Goal: Information Seeking & Learning: Learn about a topic

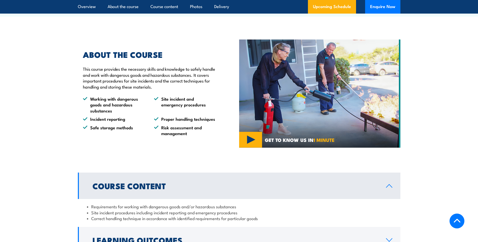
scroll to position [403, 0]
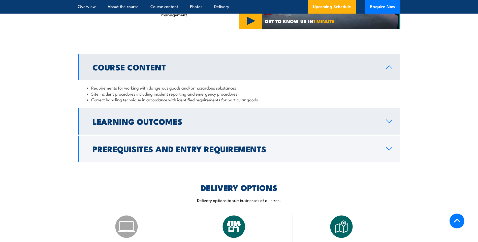
click at [387, 123] on icon at bounding box center [389, 121] width 7 height 4
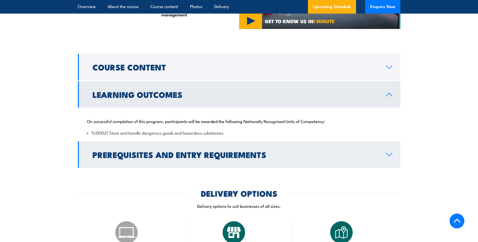
click at [388, 156] on icon at bounding box center [389, 154] width 6 height 3
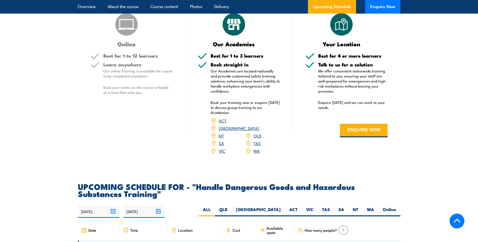
scroll to position [781, 0]
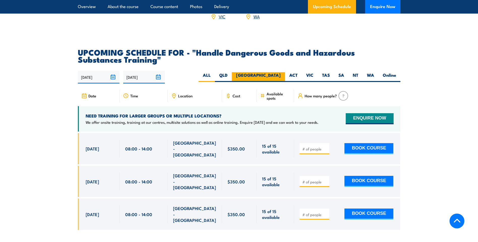
click at [276, 80] on label "[GEOGRAPHIC_DATA]" at bounding box center [258, 77] width 53 height 10
click at [281, 76] on input "[GEOGRAPHIC_DATA]" at bounding box center [282, 73] width 3 height 3
radio input "true"
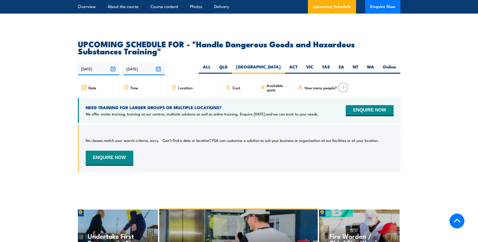
scroll to position [793, 0]
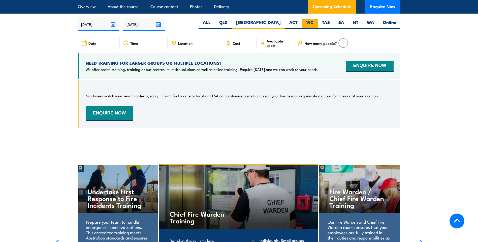
click at [311, 26] on label "VIC" at bounding box center [310, 24] width 16 height 10
click at [313, 23] on input "VIC" at bounding box center [314, 20] width 3 height 3
radio input "true"
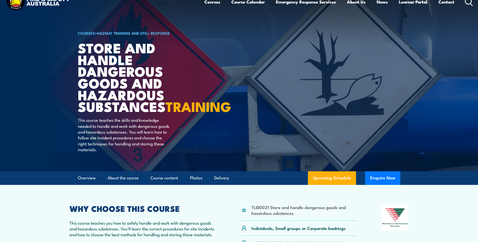
scroll to position [25, 0]
